Goal: Information Seeking & Learning: Learn about a topic

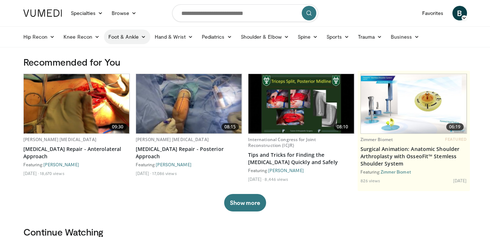
click at [126, 36] on link "Foot & Ankle" at bounding box center [127, 37] width 46 height 15
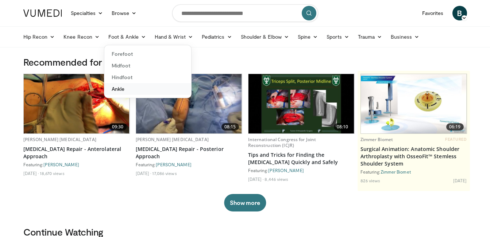
click at [120, 87] on link "Ankle" at bounding box center [147, 89] width 87 height 12
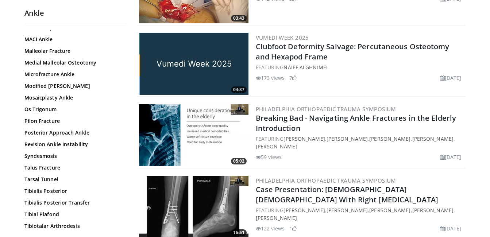
scroll to position [192, 0]
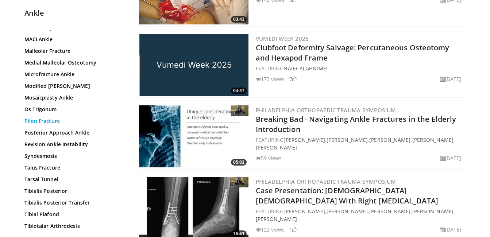
click at [51, 120] on link "Pilon Fracture" at bounding box center [73, 121] width 99 height 7
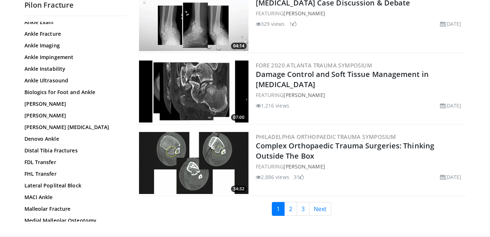
scroll to position [1696, 0]
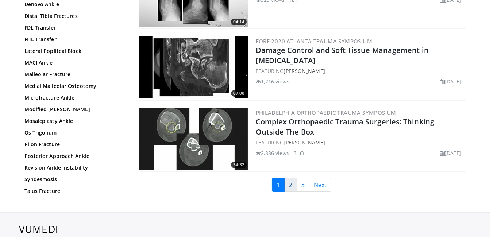
click at [289, 178] on link "2" at bounding box center [290, 185] width 13 height 14
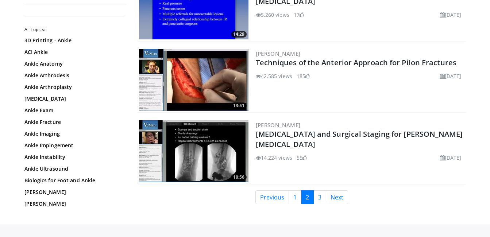
scroll to position [1706, 0]
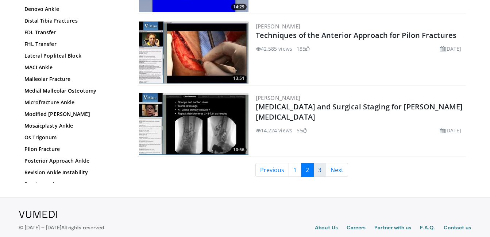
click at [316, 169] on link "3" at bounding box center [320, 170] width 13 height 14
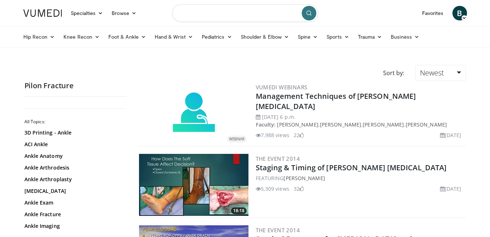
click at [252, 14] on input "Search topics, interventions" at bounding box center [245, 13] width 146 height 18
type input "**********"
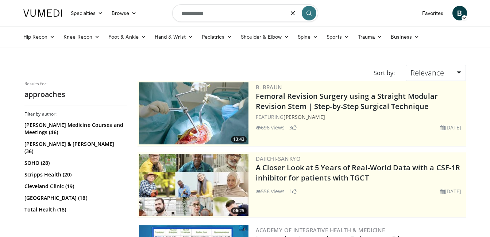
click at [232, 15] on input "**********" at bounding box center [245, 13] width 146 height 18
type input "**********"
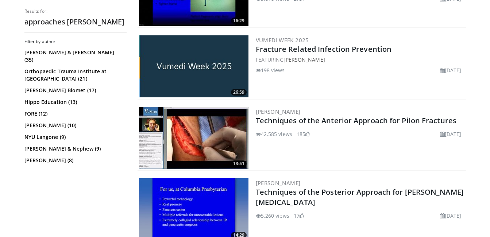
scroll to position [1617, 0]
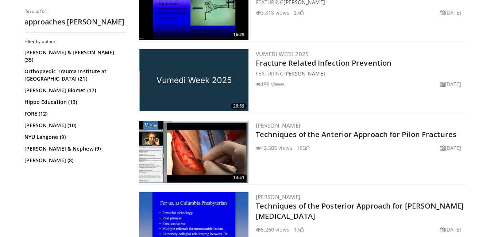
click at [209, 135] on img at bounding box center [194, 152] width 110 height 62
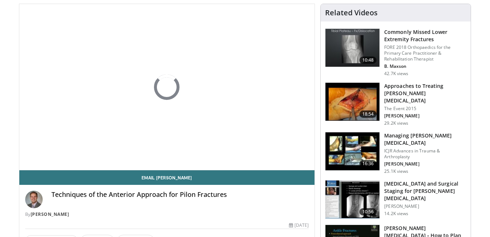
scroll to position [69, 0]
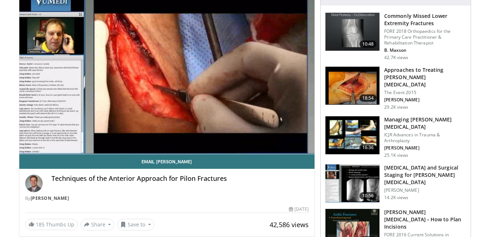
click at [367, 81] on img at bounding box center [353, 86] width 54 height 38
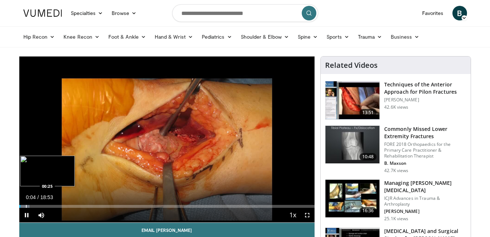
click at [26, 207] on div "Progress Bar" at bounding box center [26, 206] width 1 height 3
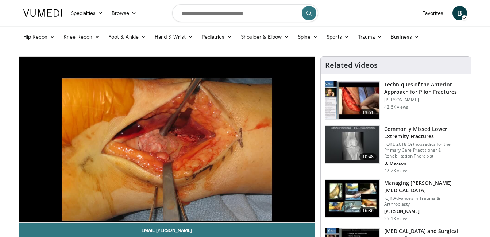
click at [32, 207] on div "10 seconds Tap to unmute" at bounding box center [167, 140] width 296 height 166
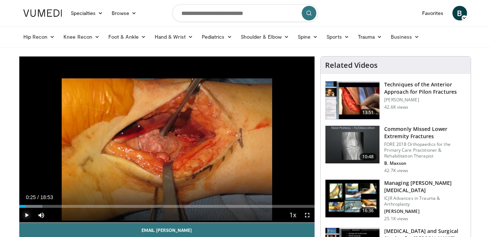
click at [28, 213] on span "Video Player" at bounding box center [26, 215] width 15 height 15
click at [33, 206] on div "Progress Bar" at bounding box center [33, 206] width 1 height 3
click at [37, 206] on div "Progress Bar" at bounding box center [37, 206] width 1 height 3
click at [40, 206] on video-js "**********" at bounding box center [167, 140] width 296 height 166
click at [25, 217] on span "Video Player" at bounding box center [26, 215] width 15 height 15
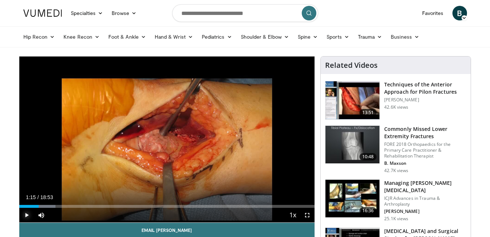
click at [27, 215] on span "Video Player" at bounding box center [26, 215] width 15 height 15
click at [26, 217] on span "Video Player" at bounding box center [26, 215] width 15 height 15
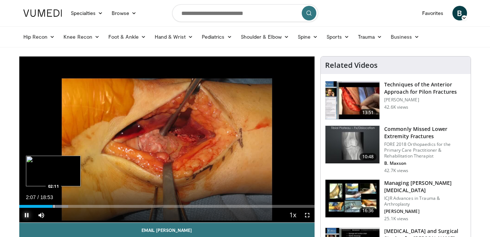
click at [54, 207] on div "Progress Bar" at bounding box center [54, 206] width 1 height 3
click at [56, 207] on div "Progress Bar" at bounding box center [56, 206] width 1 height 3
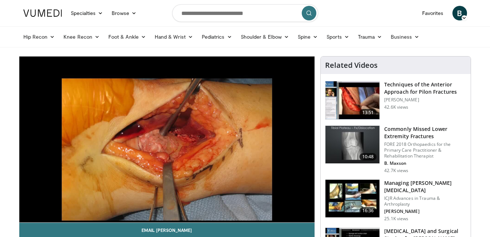
click at [59, 207] on video-js "**********" at bounding box center [167, 140] width 296 height 166
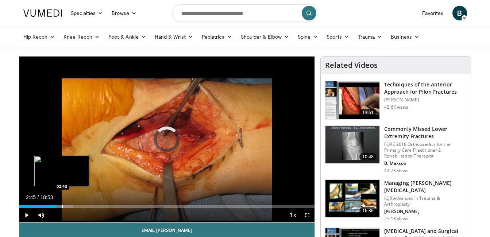
click at [62, 206] on div "Progress Bar" at bounding box center [62, 206] width 1 height 3
click at [58, 207] on div "Progress Bar" at bounding box center [58, 206] width 1 height 3
click at [57, 208] on div "Progress Bar" at bounding box center [57, 206] width 1 height 3
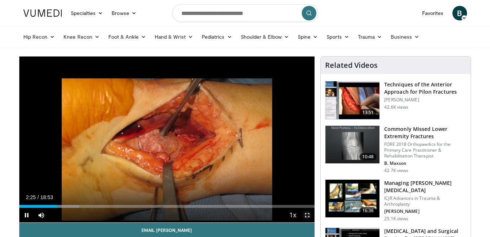
click at [310, 213] on span "Video Player" at bounding box center [307, 215] width 15 height 15
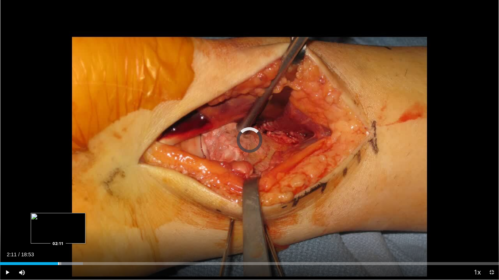
click at [58, 237] on div "Loaded : 16.60% 02:11 02:11" at bounding box center [249, 261] width 499 height 7
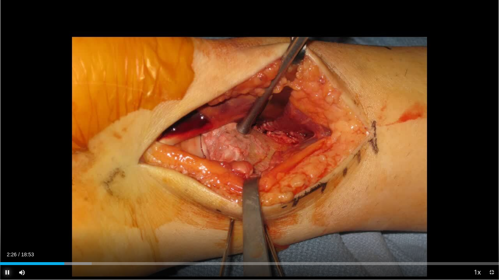
click at [8, 237] on span "Video Player" at bounding box center [7, 272] width 15 height 15
click at [7, 237] on span "Video Player" at bounding box center [7, 272] width 15 height 15
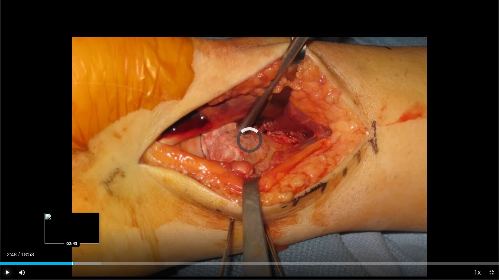
click at [72, 237] on div "Progress Bar" at bounding box center [72, 263] width 1 height 3
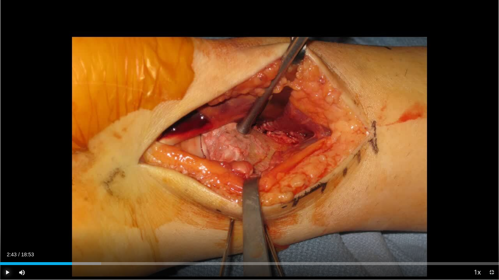
click at [8, 237] on span "Video Player" at bounding box center [7, 272] width 15 height 15
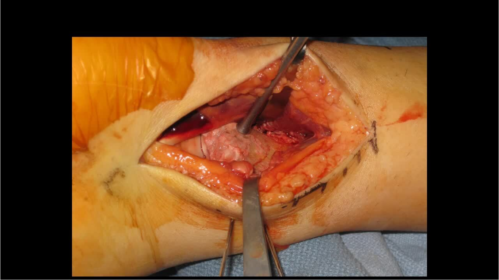
click at [10, 237] on video-js "**********" at bounding box center [249, 140] width 499 height 280
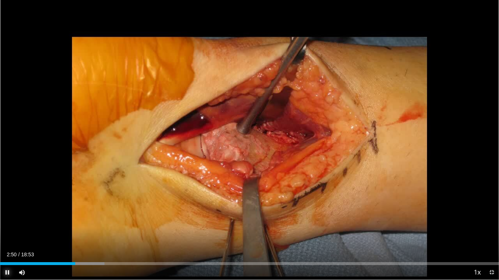
click at [8, 237] on span "Video Player" at bounding box center [7, 272] width 15 height 15
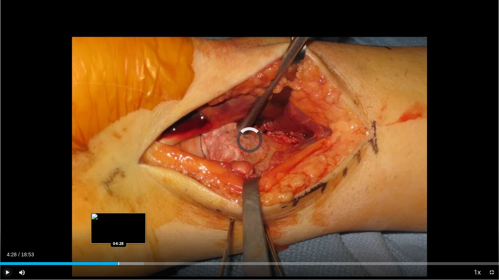
click at [118, 237] on div "Loaded : 28.83% 04:28 04:28" at bounding box center [249, 261] width 499 height 7
click at [120, 237] on div "Progress Bar" at bounding box center [120, 263] width 1 height 3
click at [124, 237] on div "Progress Bar" at bounding box center [127, 263] width 41 height 3
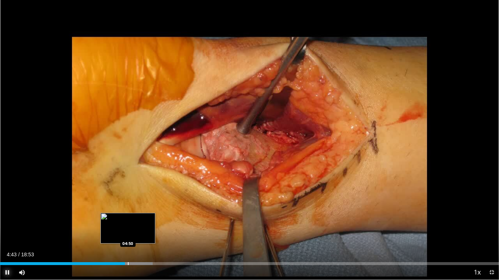
click at [128, 237] on div "Progress Bar" at bounding box center [128, 263] width 1 height 3
click at [134, 237] on div "Loaded : 30.83% 04:52 05:04" at bounding box center [249, 261] width 499 height 7
click at [140, 237] on div "Loaded : 32.32% 05:05 05:18" at bounding box center [249, 261] width 499 height 7
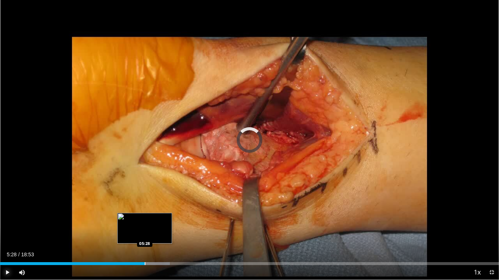
click at [145, 237] on div "Loaded : 34.07% 05:21 05:28" at bounding box center [249, 261] width 499 height 7
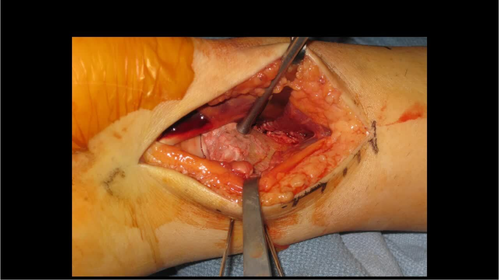
click at [148, 237] on div "10 seconds Tap to unmute" at bounding box center [249, 140] width 499 height 280
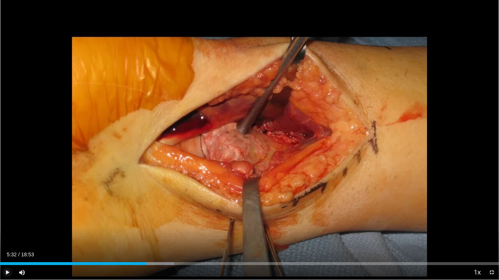
click at [7, 237] on span "Video Player" at bounding box center [7, 272] width 15 height 15
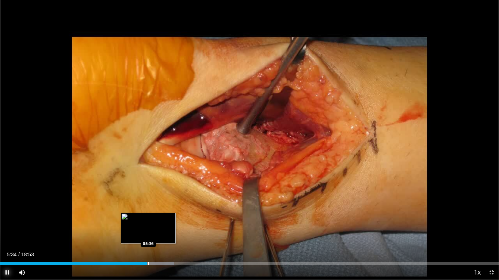
click at [149, 237] on div "Loaded : 34.94% 05:34 05:36" at bounding box center [249, 261] width 499 height 7
click at [152, 237] on div "Loaded : 35.23% 05:38 05:45" at bounding box center [249, 261] width 499 height 7
click at [154, 237] on div "Loaded : 35.81% 05:46 05:50" at bounding box center [249, 261] width 499 height 7
click at [157, 237] on div "Loaded : 36.69% 05:53 05:56" at bounding box center [249, 261] width 499 height 7
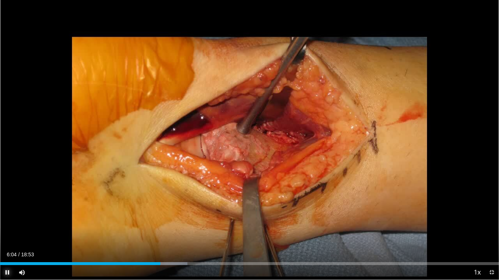
click at [7, 237] on span "Video Player" at bounding box center [7, 272] width 15 height 15
click at [8, 237] on span "Video Player" at bounding box center [7, 272] width 15 height 15
click at [9, 237] on span "Video Player" at bounding box center [7, 272] width 15 height 15
click at [5, 237] on span "Video Player" at bounding box center [7, 272] width 15 height 15
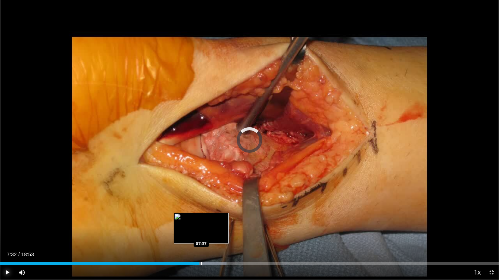
click at [201, 237] on div "Progress Bar" at bounding box center [201, 263] width 1 height 3
click at [205, 237] on div "Loaded : 45.81% 07:38 07:42" at bounding box center [249, 263] width 499 height 3
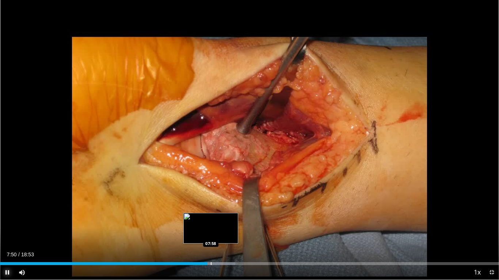
click at [211, 237] on div "Progress Bar" at bounding box center [211, 263] width 1 height 3
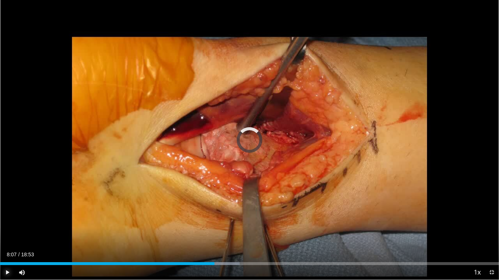
click at [214, 237] on div "Progress Bar" at bounding box center [214, 263] width 1 height 3
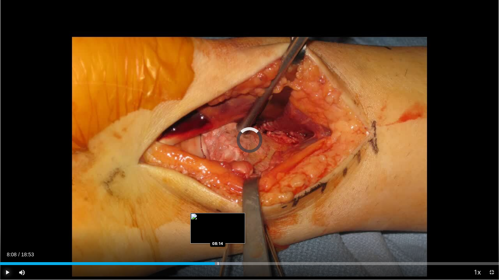
click at [218, 237] on div "Progress Bar" at bounding box center [218, 263] width 1 height 3
click at [223, 237] on div "Loaded : 48.45% 08:26 08:26" at bounding box center [249, 261] width 499 height 7
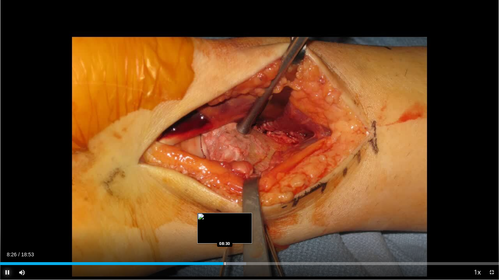
click at [226, 237] on div "Loaded : 49.33% 08:26 08:30" at bounding box center [249, 263] width 499 height 3
click at [231, 237] on div "Progress Bar" at bounding box center [231, 263] width 1 height 3
click at [238, 237] on div "Progress Bar" at bounding box center [238, 263] width 1 height 3
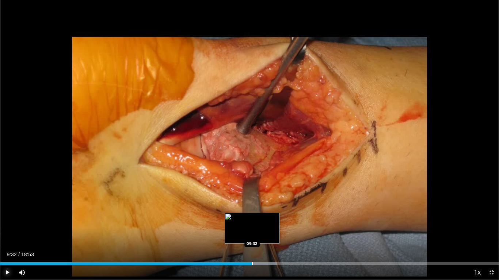
click at [252, 237] on div "Loaded : 55.50% 09:32 09:32" at bounding box center [249, 261] width 499 height 7
click at [255, 237] on div "Loaded : 55.91% 09:33 09:39" at bounding box center [249, 261] width 499 height 7
click at [258, 237] on div "Loaded : 56.78% 09:41 09:47" at bounding box center [249, 261] width 499 height 7
click at [262, 237] on div "Loaded : 57.26% 09:49 09:54" at bounding box center [249, 261] width 499 height 7
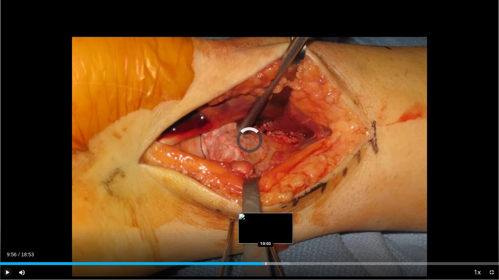
click at [265, 237] on div "Loaded : 58.14% 09:56 10:03" at bounding box center [249, 261] width 499 height 7
click at [269, 237] on div "Progress Bar" at bounding box center [268, 263] width 1 height 3
click at [273, 237] on div "Progress Bar" at bounding box center [273, 263] width 1 height 3
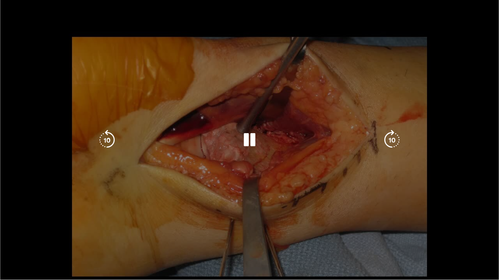
click at [278, 237] on div "10 seconds Tap to unmute" at bounding box center [249, 140] width 499 height 280
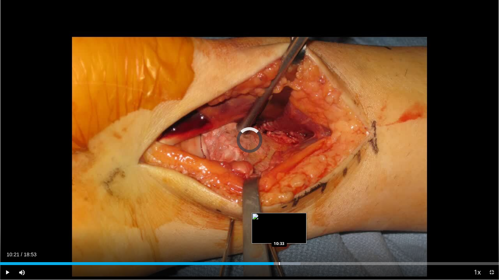
click at [279, 237] on div "Progress Bar" at bounding box center [279, 263] width 1 height 3
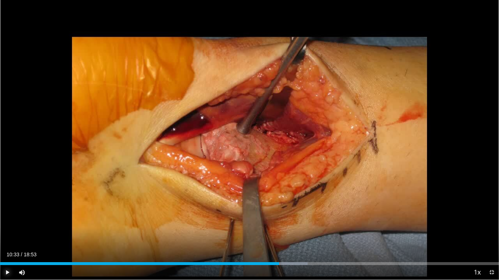
click at [10, 237] on span "Video Player" at bounding box center [7, 272] width 15 height 15
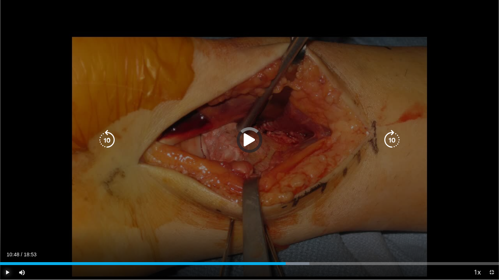
click at [285, 237] on div "Loaded : 62.02% 10:41 10:48" at bounding box center [249, 261] width 499 height 7
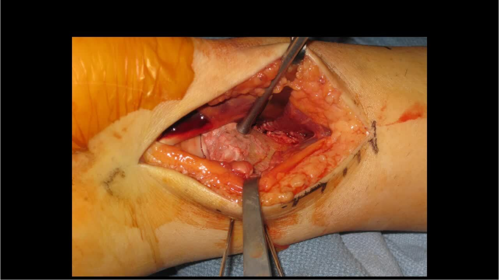
click at [288, 237] on div "10 seconds Tap to unmute" at bounding box center [249, 140] width 499 height 280
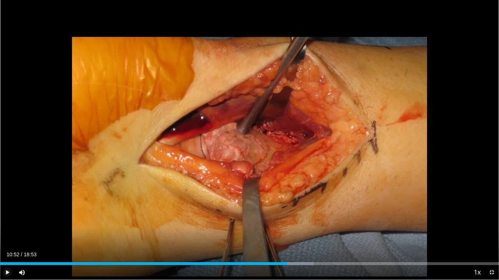
click at [7, 237] on span "Video Player" at bounding box center [7, 272] width 15 height 15
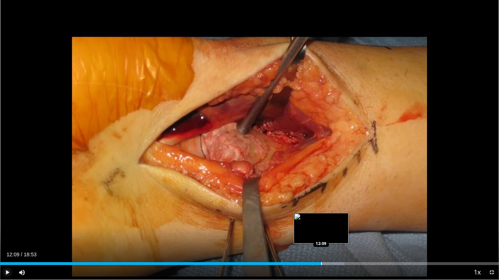
click at [321, 237] on div "Loaded : 69.01% 12:09 12:09" at bounding box center [249, 261] width 499 height 7
click at [326, 237] on div "Loaded : 69.59% 12:10 12:18" at bounding box center [249, 263] width 499 height 3
click at [330, 237] on div "Progress Bar" at bounding box center [330, 263] width 1 height 3
click at [333, 237] on div "Progress Bar" at bounding box center [333, 263] width 1 height 3
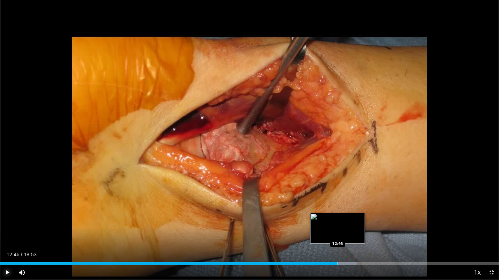
click at [337, 237] on div "Progress Bar" at bounding box center [337, 263] width 1 height 3
click at [344, 237] on div "Progress Bar" at bounding box center [344, 263] width 1 height 3
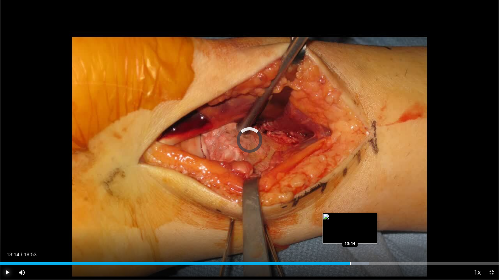
click at [350, 237] on div "Progress Bar" at bounding box center [350, 263] width 1 height 3
click at [353, 237] on div "Progress Bar" at bounding box center [353, 263] width 1 height 3
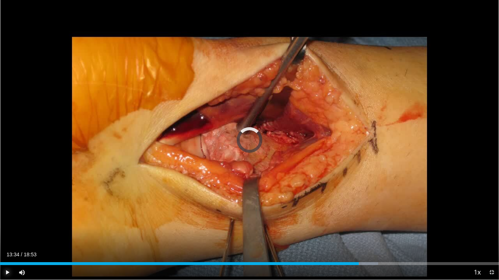
click at [358, 237] on div "Loaded : 75.76% 13:23 13:34" at bounding box center [249, 261] width 499 height 7
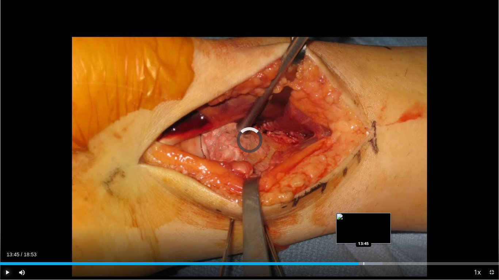
click at [363, 237] on div "Loaded : 76.64% 13:45 13:45" at bounding box center [249, 261] width 499 height 7
click at [370, 237] on div "Progress Bar" at bounding box center [370, 263] width 1 height 3
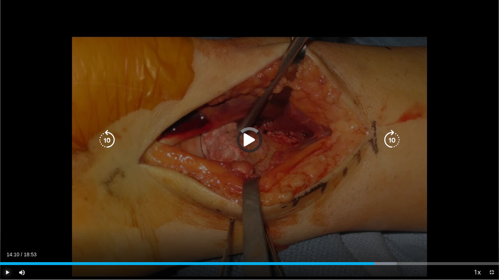
click at [374, 237] on div "Loaded : 79.49% 14:10 14:10" at bounding box center [249, 261] width 499 height 7
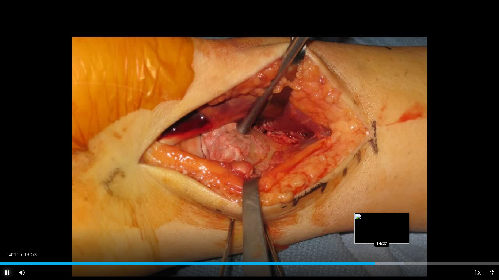
click at [381, 237] on div "Progress Bar" at bounding box center [381, 263] width 1 height 3
click at [387, 237] on div "Progress Bar" at bounding box center [387, 263] width 1 height 3
click at [393, 237] on div "Loaded : 81.93% 14:40 14:51" at bounding box center [249, 261] width 499 height 7
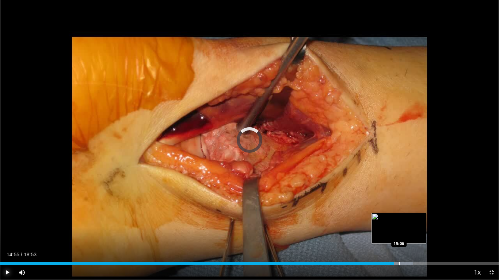
click at [399, 237] on div "Progress Bar" at bounding box center [399, 263] width 1 height 3
click at [405, 237] on div "Loaded : 83.86% 15:11 15:20" at bounding box center [249, 261] width 499 height 7
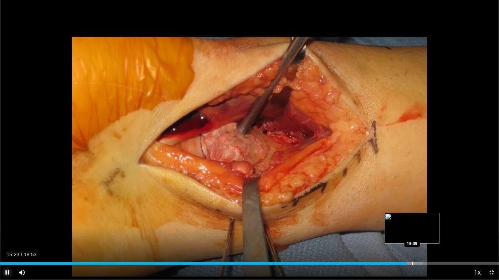
click at [412, 237] on div "Loaded : 84.73% 15:23 15:35" at bounding box center [249, 261] width 499 height 7
click at [421, 237] on div "Loaded : 85.60% 15:40 15:56" at bounding box center [249, 261] width 499 height 7
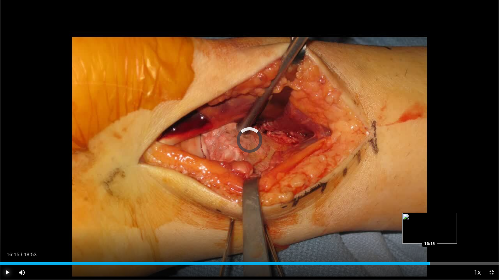
drag, startPoint x: 429, startPoint y: 262, endPoint x: 436, endPoint y: 260, distance: 6.7
click at [429, 237] on div "Loaded : 85.60% 16:15 16:15" at bounding box center [249, 261] width 499 height 7
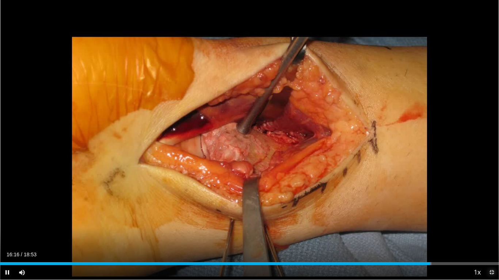
click at [490, 237] on span "Video Player" at bounding box center [491, 272] width 15 height 15
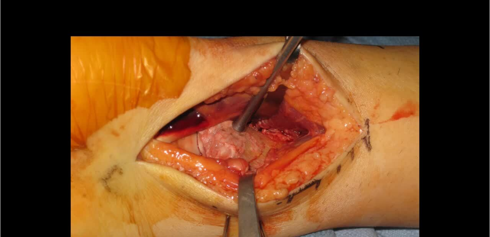
scroll to position [2, 0]
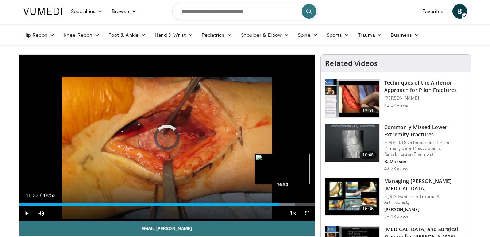
click at [283, 204] on div "Progress Bar" at bounding box center [283, 204] width 1 height 3
click at [287, 205] on div "Progress Bar" at bounding box center [287, 204] width 1 height 3
click at [292, 203] on div "Loaded : 96.90% 17:12 17:26" at bounding box center [167, 202] width 296 height 7
click at [297, 203] on div "Progress Bar" at bounding box center [297, 204] width 1 height 3
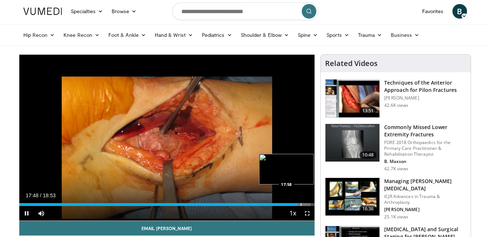
click at [301, 204] on div "Progress Bar" at bounding box center [301, 204] width 1 height 3
click at [305, 204] on div "Progress Bar" at bounding box center [305, 204] width 1 height 3
click at [310, 201] on div "Loaded : 100.00% 18:14 18:33" at bounding box center [167, 202] width 296 height 7
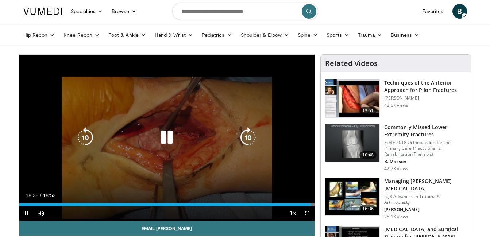
click at [274, 143] on div "10 seconds Tap to unmute" at bounding box center [167, 138] width 296 height 166
